Goal: Information Seeking & Learning: Learn about a topic

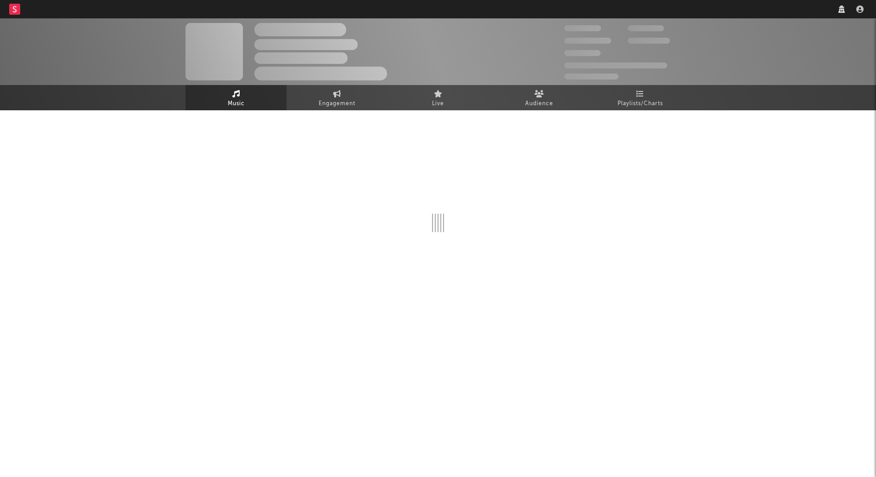
select select "recorded_music"
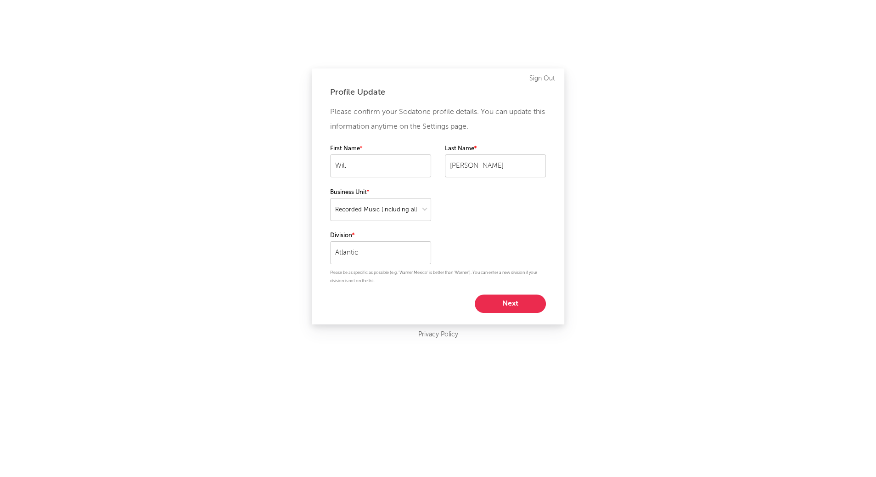
click at [525, 306] on button "Next" at bounding box center [510, 303] width 71 height 18
select select "anr_research"
select select "other"
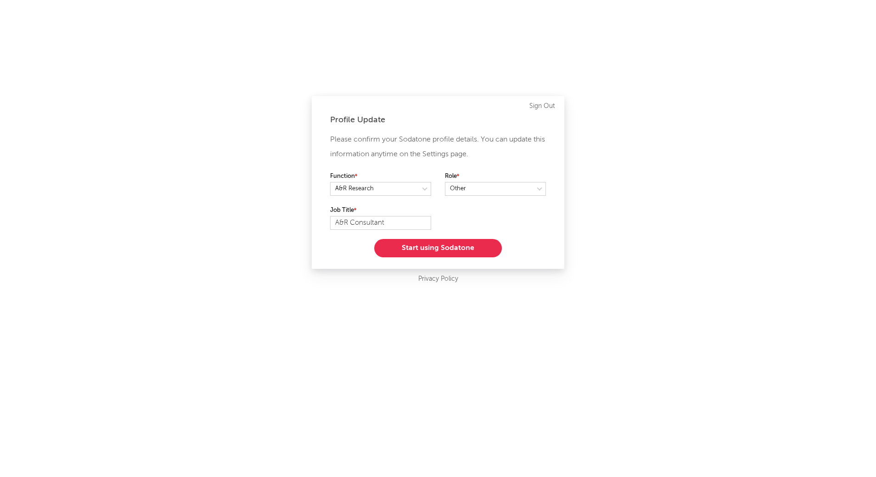
click at [470, 244] on button "Start using Sodatone" at bounding box center [438, 248] width 128 height 18
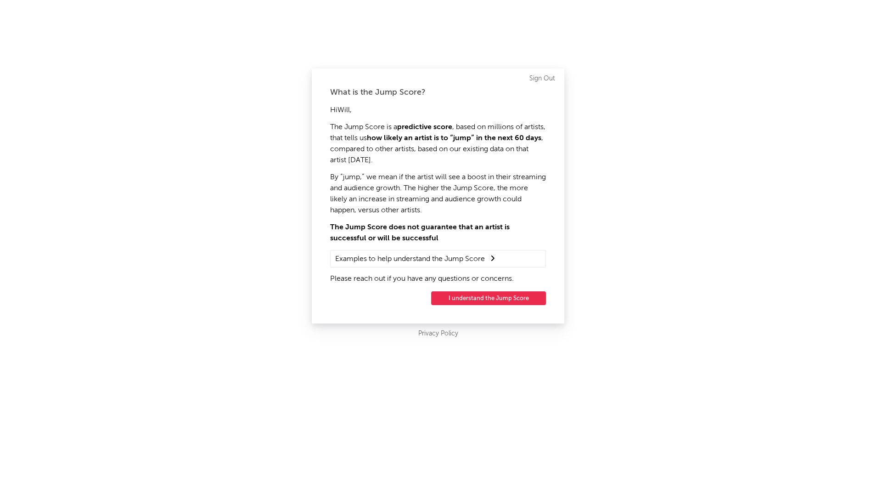
click at [496, 300] on button "I understand the Jump Score" at bounding box center [488, 298] width 115 height 14
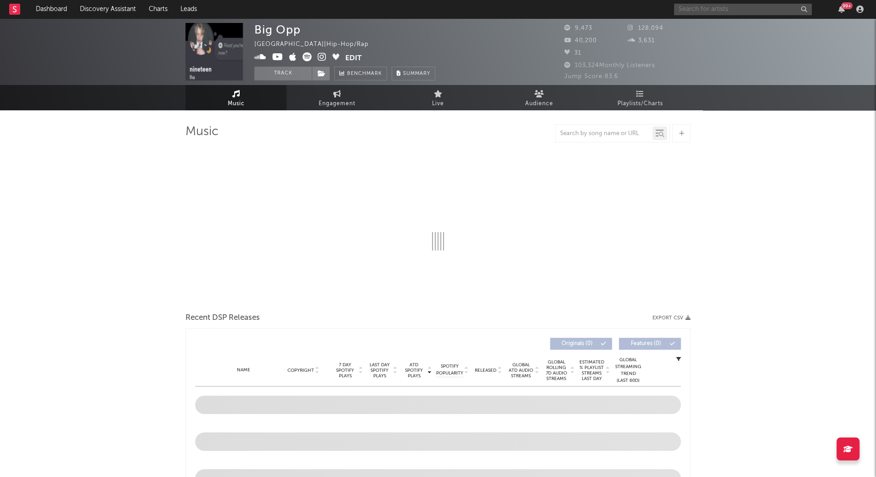
click at [713, 8] on input "text" at bounding box center [743, 9] width 138 height 11
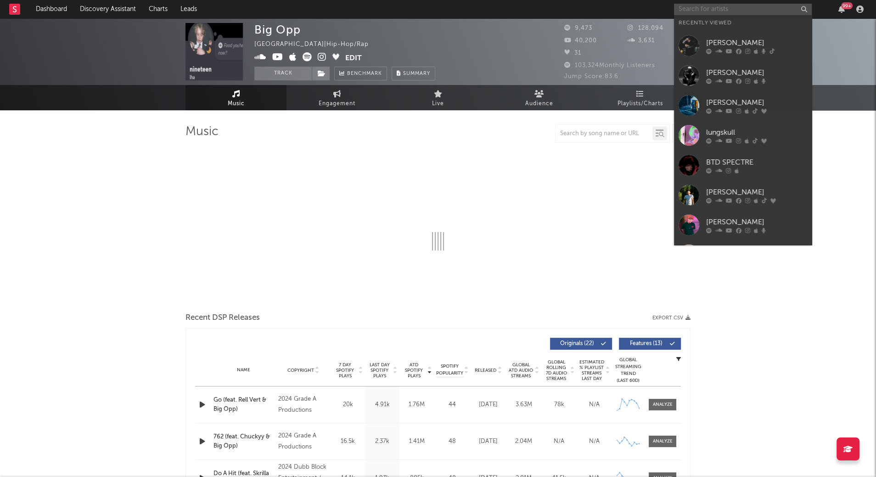
type input "l"
select select "6m"
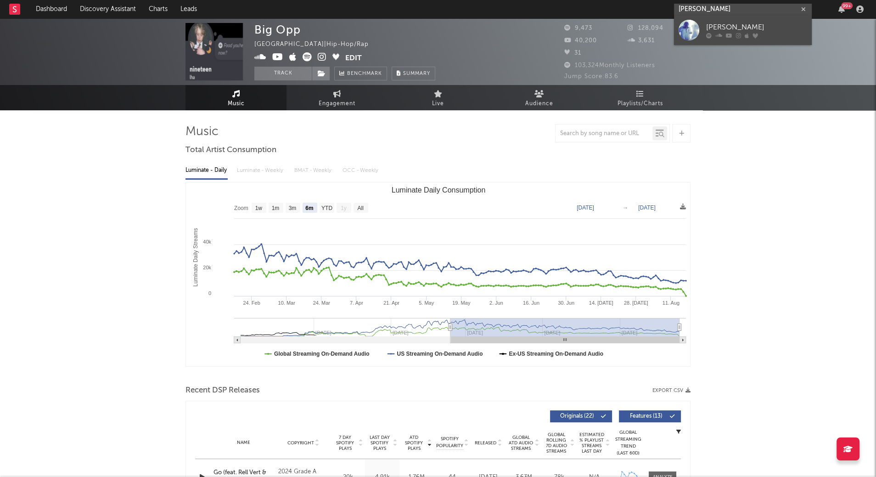
type input "lucy bedroque"
click at [739, 28] on div "[PERSON_NAME]" at bounding box center [756, 27] width 101 height 11
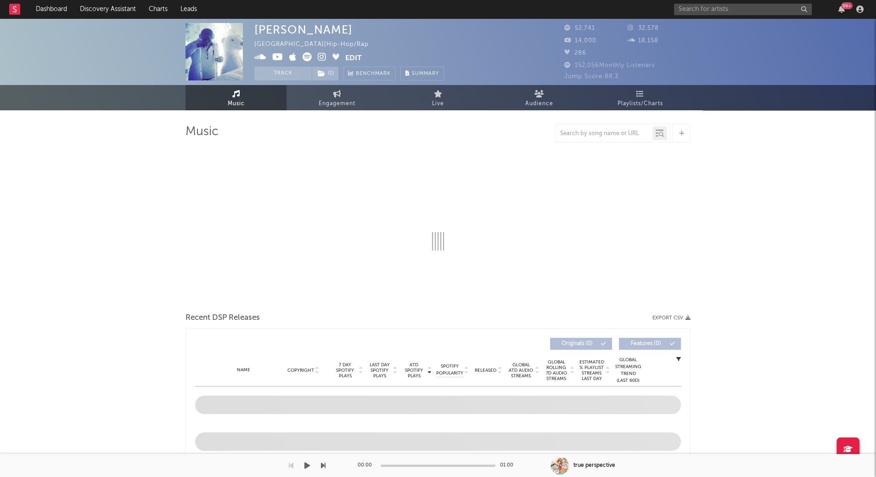
select select "6m"
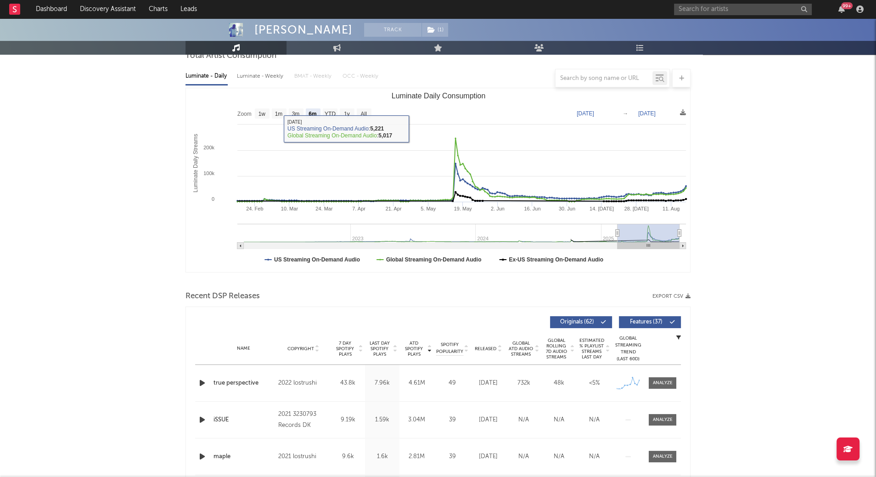
scroll to position [247, 0]
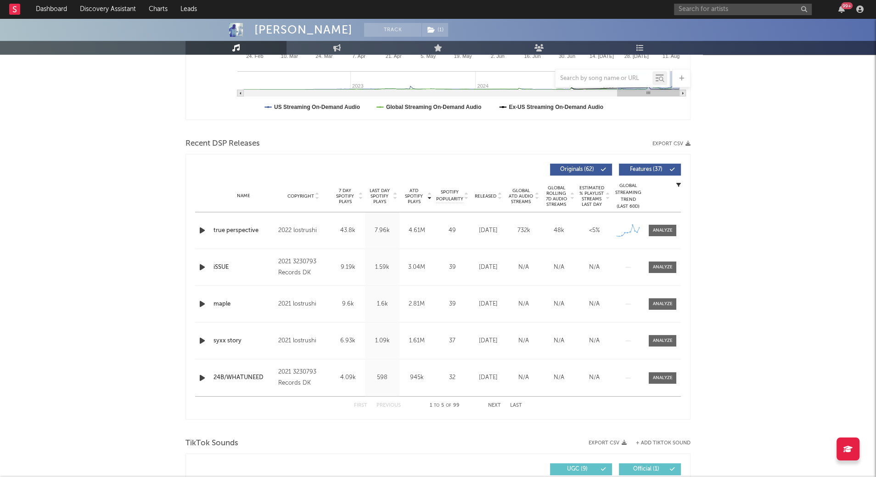
click at [361, 197] on icon at bounding box center [360, 198] width 5 height 4
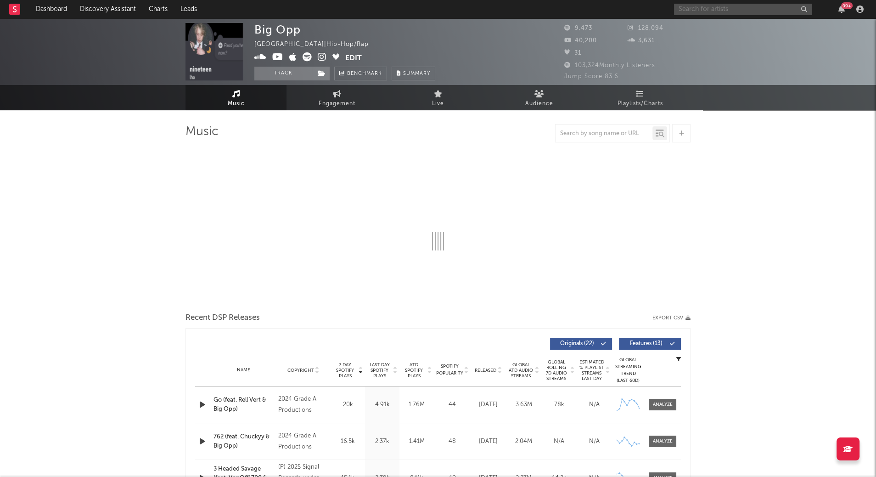
click at [687, 6] on input "text" at bounding box center [743, 9] width 138 height 11
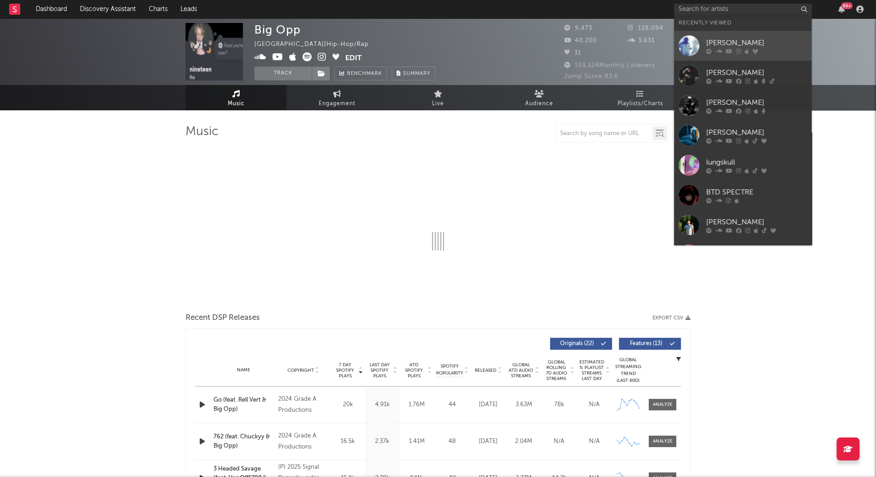
click at [718, 39] on div "[PERSON_NAME]" at bounding box center [756, 43] width 101 height 11
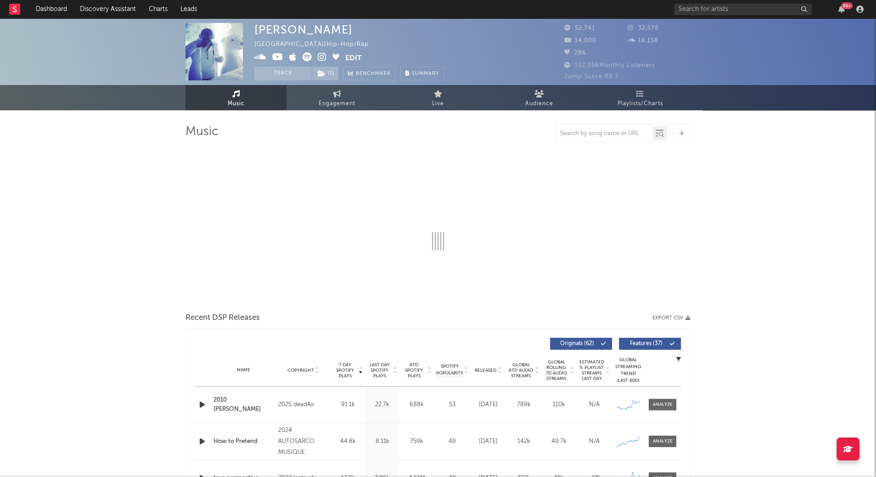
select select "6m"
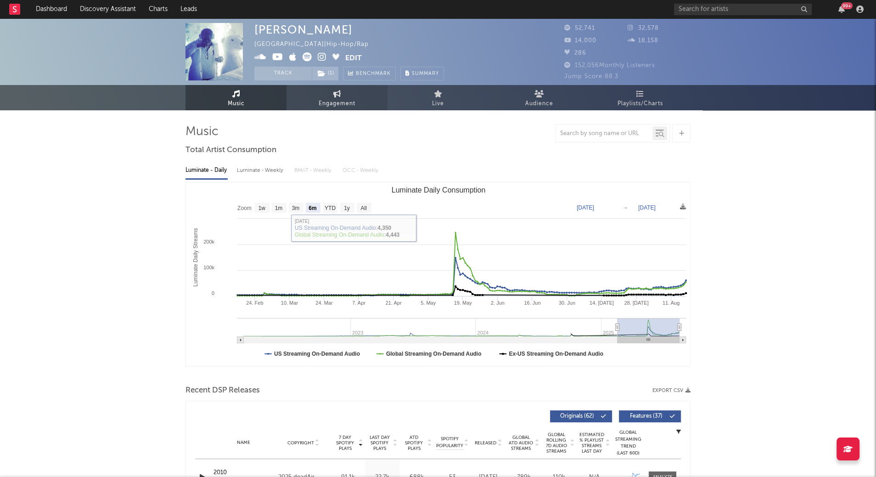
click at [336, 92] on icon at bounding box center [337, 93] width 8 height 7
select select "1w"
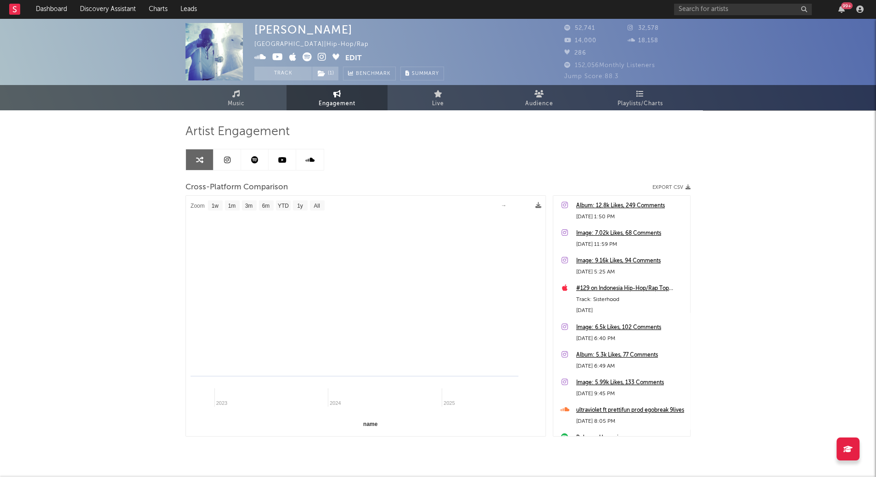
select select "1m"
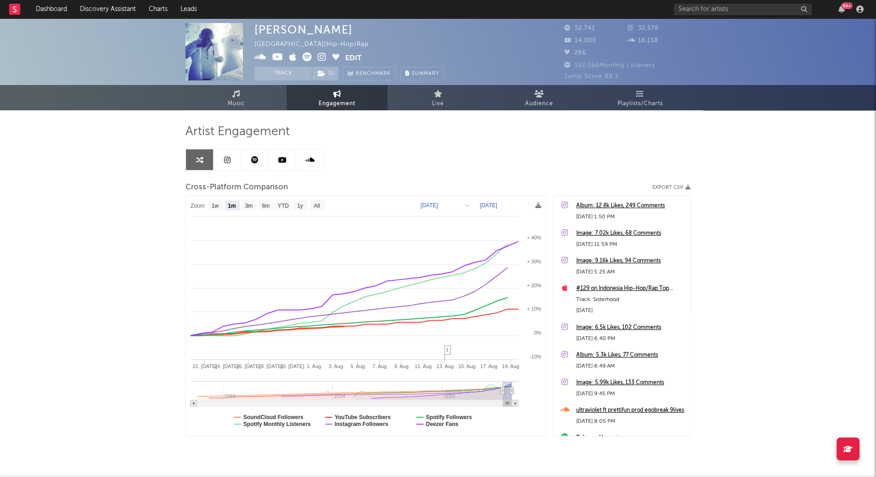
click at [285, 412] on rect at bounding box center [366, 316] width 360 height 241
click at [286, 414] on text "SoundCloud Followers" at bounding box center [273, 417] width 60 height 6
select select "1m"
click at [343, 414] on text "YouTube Subscribers" at bounding box center [363, 417] width 56 height 6
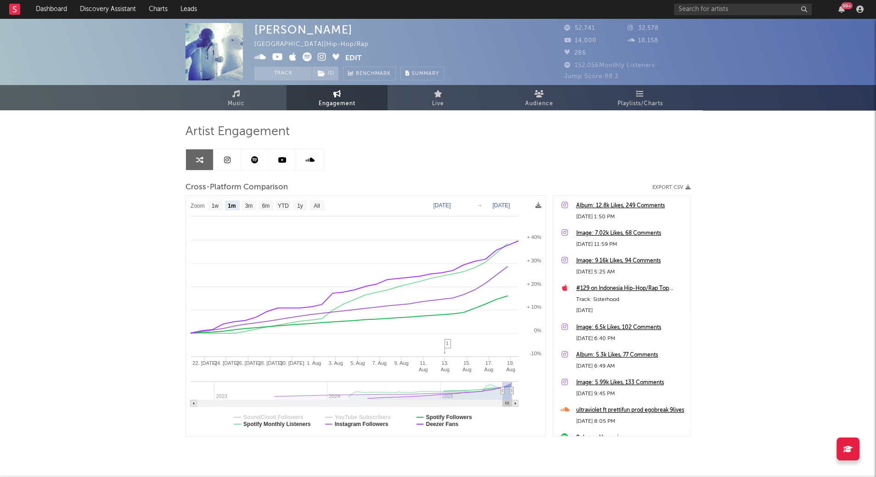
select select "1m"
click at [437, 411] on rect at bounding box center [366, 316] width 360 height 241
click at [435, 418] on text "Spotify Followers" at bounding box center [449, 417] width 46 height 6
select select "1m"
click at [434, 422] on text "Deezer Fans" at bounding box center [442, 424] width 33 height 6
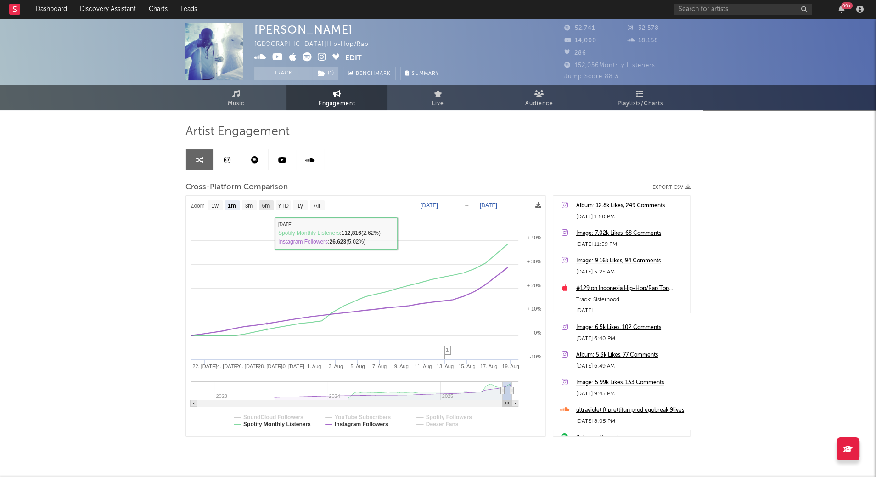
click at [265, 207] on text "6m" at bounding box center [266, 206] width 8 height 6
select select "6m"
type input "[DATE]"
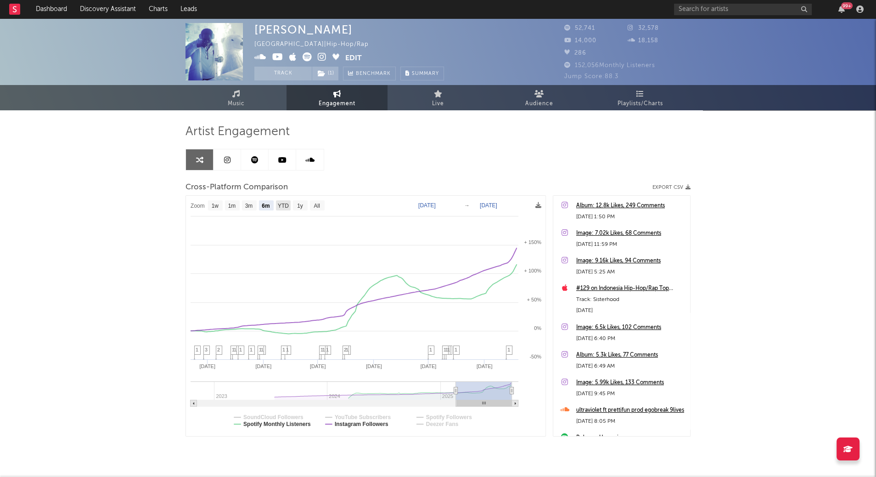
click at [281, 204] on text "YTD" at bounding box center [283, 206] width 11 height 6
select select "YTD"
type input "[DATE]"
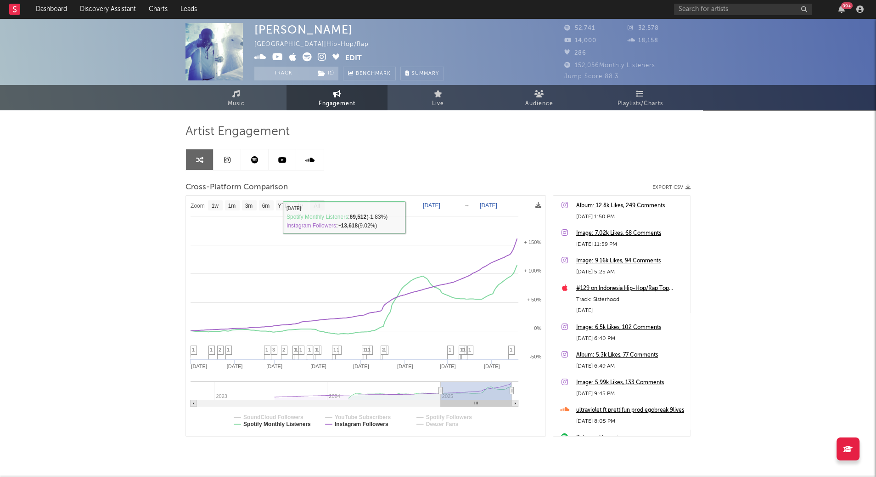
click at [321, 201] on rect at bounding box center [317, 205] width 15 height 10
select select "All"
type input "[DATE]"
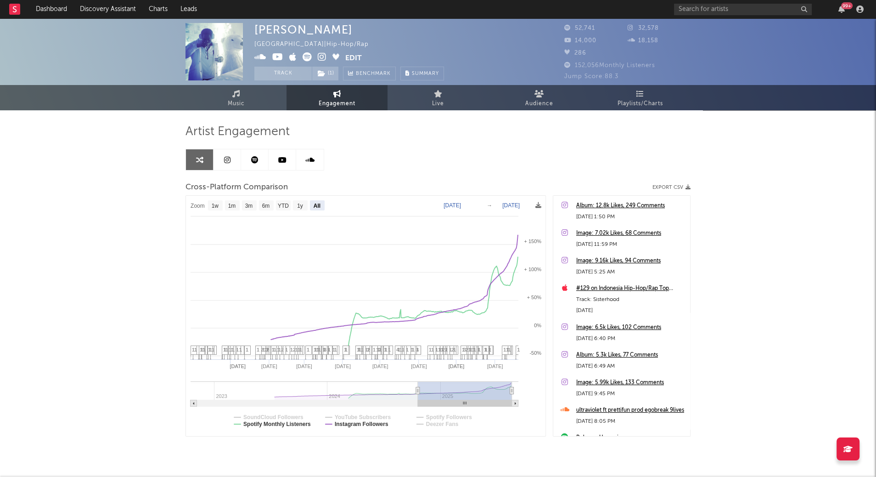
select select "All"
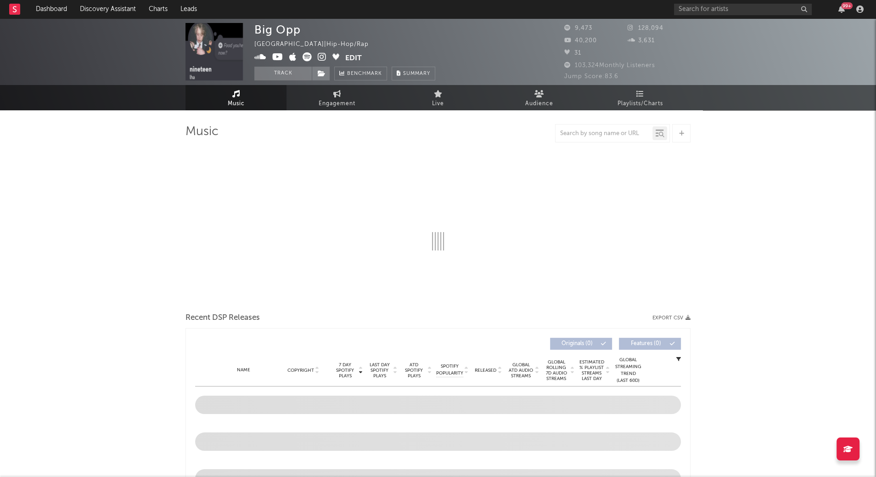
select select "6m"
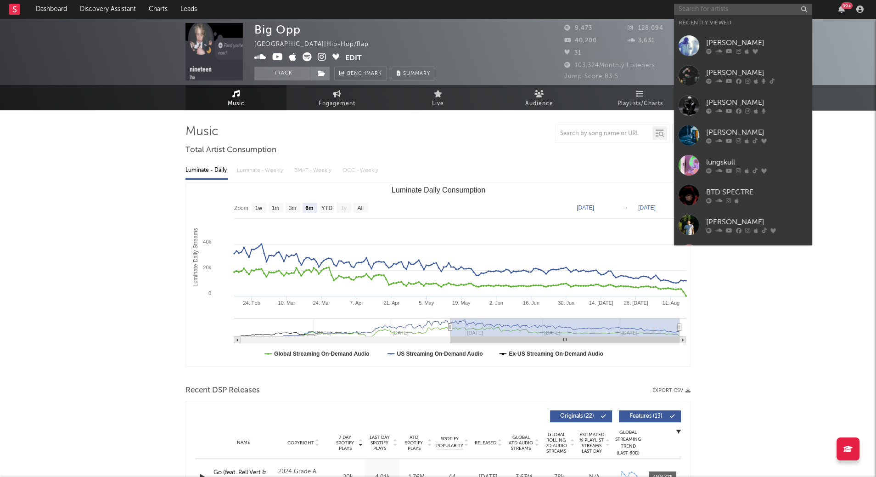
click at [703, 9] on input "text" at bounding box center [743, 9] width 138 height 11
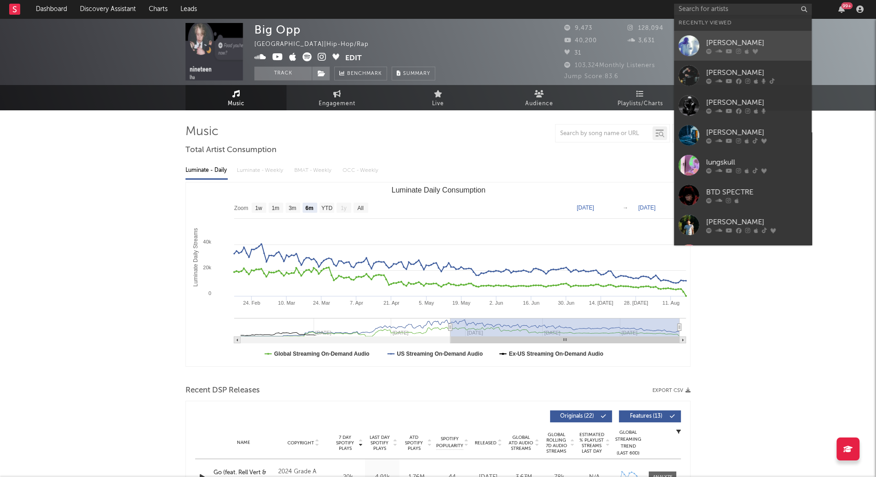
click at [719, 45] on div "[PERSON_NAME]" at bounding box center [756, 43] width 101 height 11
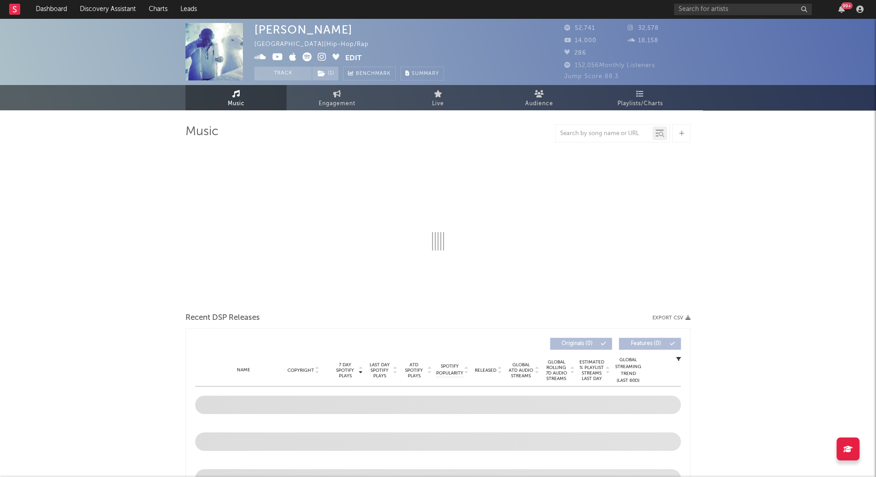
select select "6m"
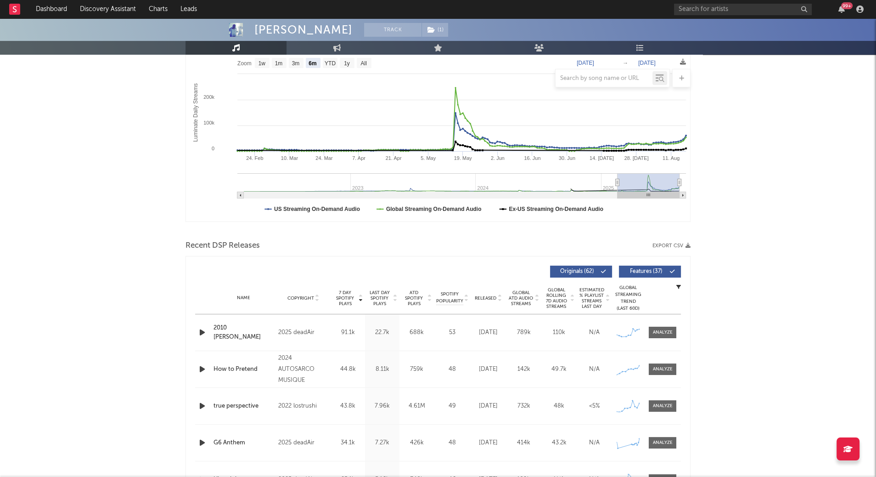
scroll to position [195, 0]
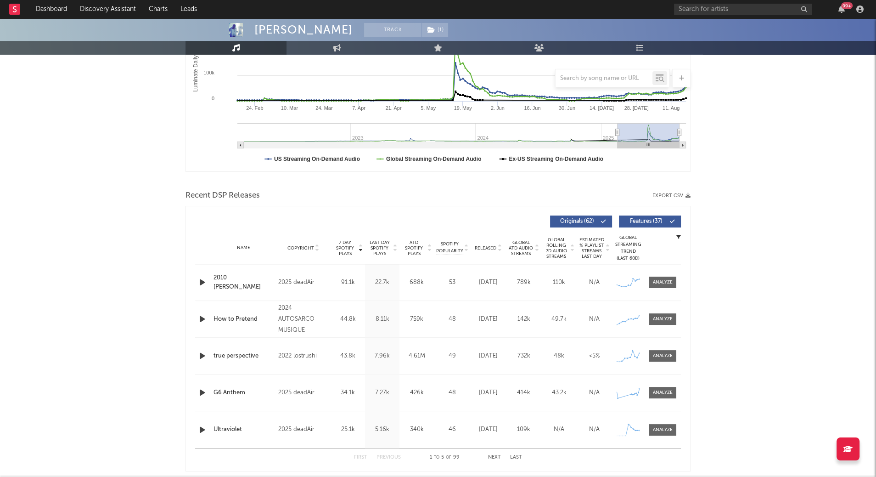
click at [535, 249] on icon at bounding box center [537, 250] width 5 height 4
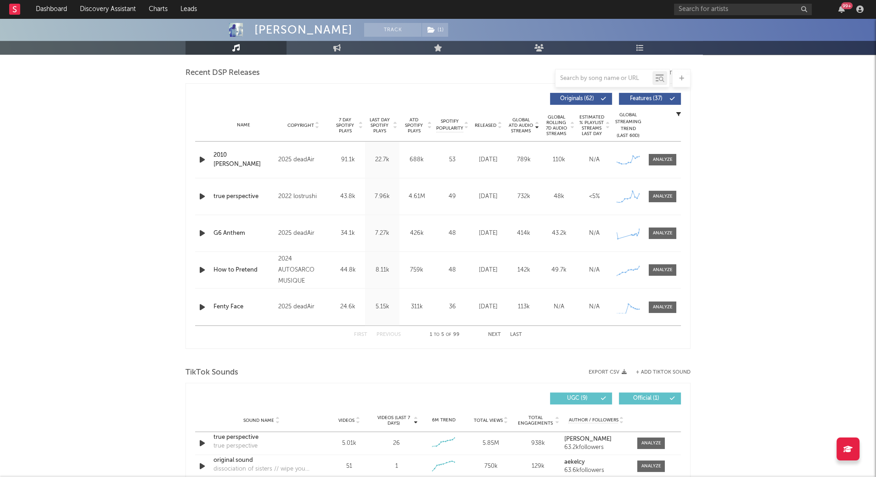
scroll to position [312, 0]
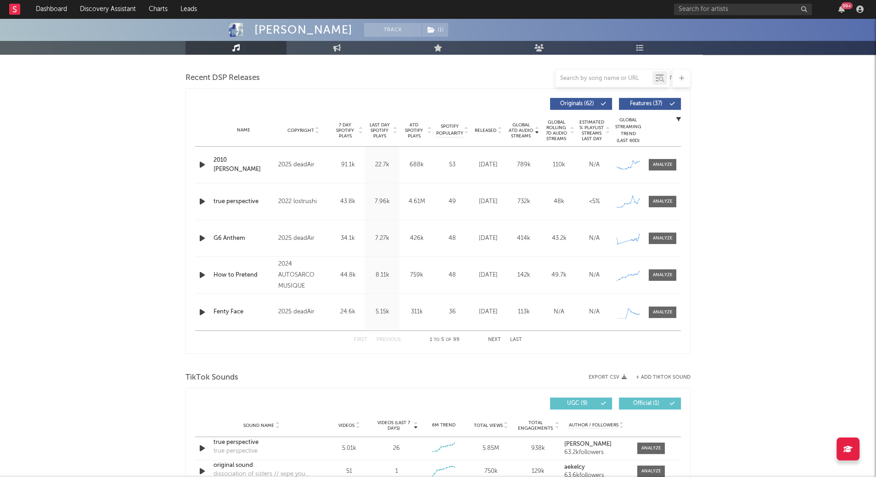
click at [499, 130] on icon at bounding box center [499, 132] width 5 height 4
click at [533, 133] on span "Global ATD Audio Streams" at bounding box center [520, 130] width 25 height 17
click at [492, 339] on button "Next" at bounding box center [494, 339] width 13 height 5
